Goal: Task Accomplishment & Management: Complete application form

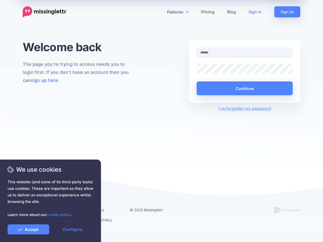
click at [161, 121] on div "Welcome back The page you're trying to access needs you to login first. If you …" at bounding box center [161, 107] width 323 height 134
click at [159, 12] on icon at bounding box center [159, 12] width 3 height 3
click at [177, 12] on link "Features" at bounding box center [178, 11] width 34 height 11
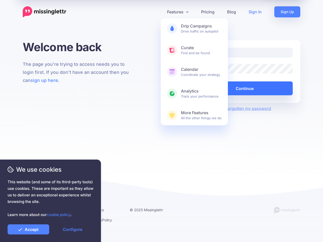
click at [244, 88] on button "Continue" at bounding box center [244, 88] width 96 height 14
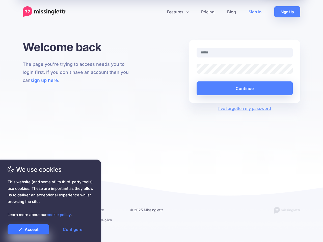
click at [28, 229] on link "Accept" at bounding box center [29, 229] width 42 height 10
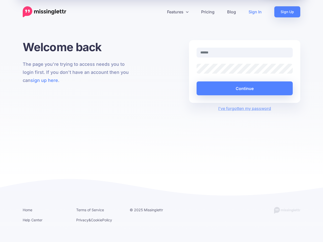
click at [72, 229] on link "Configure" at bounding box center [73, 229] width 42 height 10
